Goal: Transaction & Acquisition: Purchase product/service

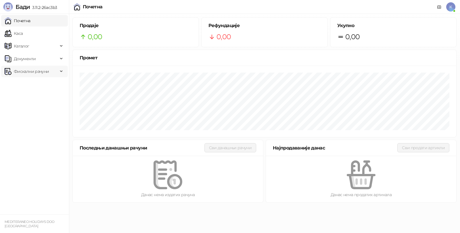
click at [33, 70] on span "Фискални рачуни" at bounding box center [31, 72] width 35 height 12
click at [23, 32] on link "Каса" at bounding box center [14, 34] width 18 height 12
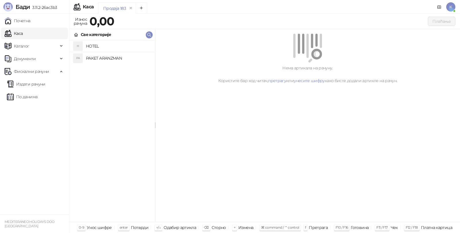
click at [99, 55] on h4 "PAKET ARANZMAN" at bounding box center [118, 57] width 64 height 9
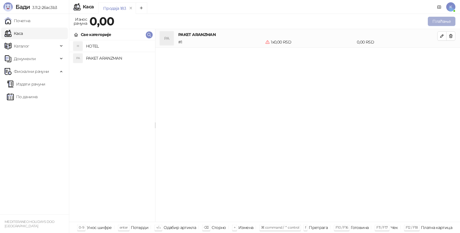
click at [449, 21] on button "Плаћање" at bounding box center [442, 21] width 28 height 9
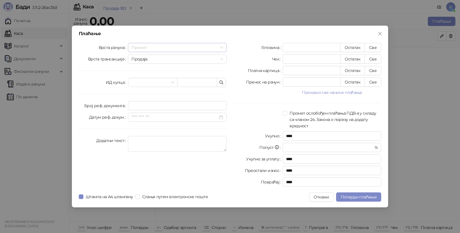
click at [139, 47] on span "Промет" at bounding box center [177, 47] width 92 height 9
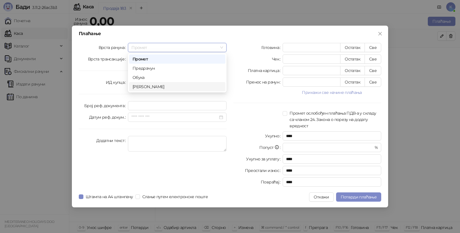
click at [146, 87] on div "Аванс" at bounding box center [177, 86] width 89 height 6
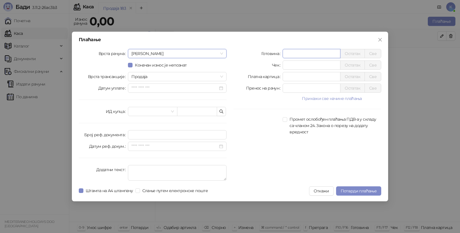
click at [300, 54] on input "*" at bounding box center [311, 53] width 57 height 9
type input "******"
click at [152, 168] on textarea "Додатни текст" at bounding box center [177, 173] width 99 height 16
type textarea "*********"
click at [357, 192] on span "Потврди плаћање" at bounding box center [359, 190] width 36 height 5
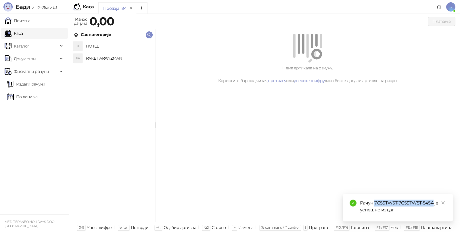
drag, startPoint x: 375, startPoint y: 201, endPoint x: 433, endPoint y: 203, distance: 57.8
click at [433, 203] on div "Рачун 7G5STW5T-7G5STW5T-5454 је успешно издат" at bounding box center [403, 206] width 86 height 14
copy div "7G5STW5T-7G5STW5T-5454"
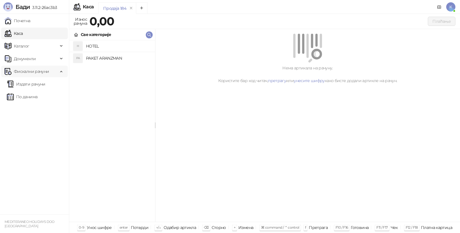
click at [27, 74] on span "Фискални рачуни" at bounding box center [31, 72] width 35 height 12
click at [30, 72] on span "Фискални рачуни" at bounding box center [31, 72] width 35 height 12
click at [30, 83] on link "Издати рачуни" at bounding box center [26, 84] width 39 height 12
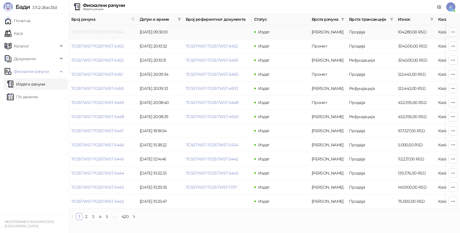
click at [102, 31] on link "7G5STW5T-7G5STW5T-5454" at bounding box center [97, 31] width 52 height 5
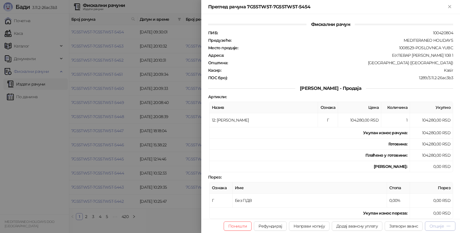
click at [441, 224] on div "Опције" at bounding box center [437, 225] width 14 height 5
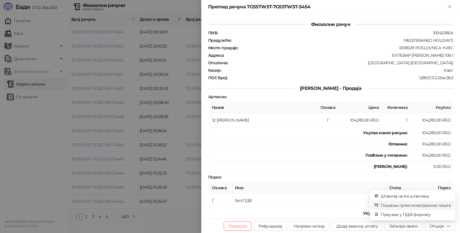
click at [401, 204] on span "Пошаљи путем електронске поште" at bounding box center [416, 205] width 70 height 6
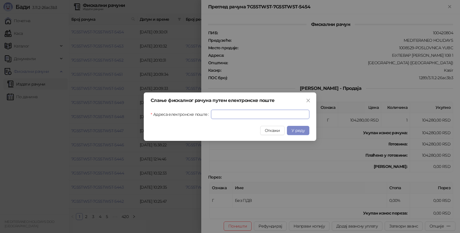
click at [265, 113] on input "Адреса електронске поште" at bounding box center [260, 114] width 98 height 9
paste input "**********"
type input "**********"
click at [294, 128] on span "У реду" at bounding box center [298, 130] width 13 height 5
